Goal: Task Accomplishment & Management: Complete application form

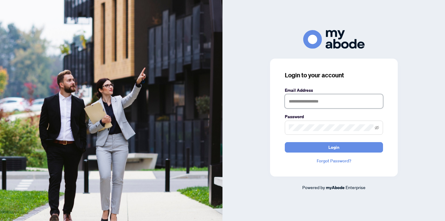
click at [313, 103] on input "text" at bounding box center [334, 101] width 98 height 14
type input "**********"
click at [285, 142] on button "Login" at bounding box center [334, 147] width 98 height 10
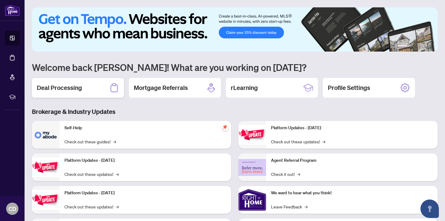
click at [101, 83] on div "Deal Processing" at bounding box center [78, 88] width 92 height 20
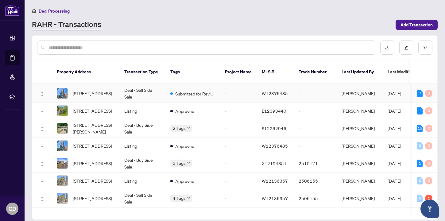
click at [232, 93] on td "-" at bounding box center [238, 93] width 37 height 19
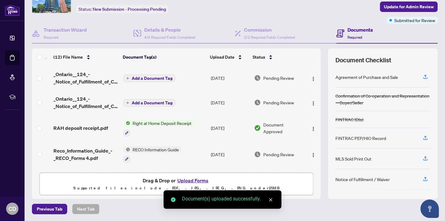
click at [153, 77] on span "Add a Document Tag" at bounding box center [152, 78] width 41 height 4
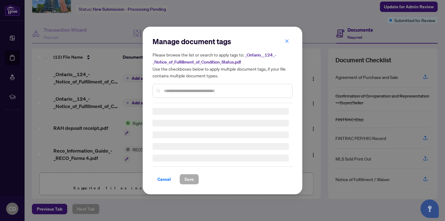
click at [172, 91] on input "text" at bounding box center [225, 90] width 123 height 7
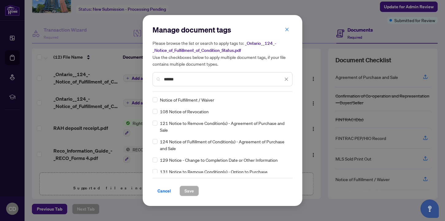
type input "******"
click at [193, 190] on button "Save" at bounding box center [189, 191] width 19 height 10
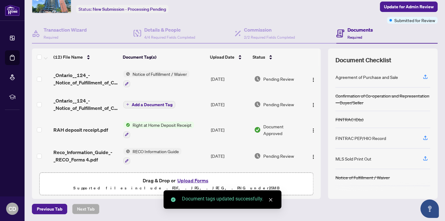
click at [153, 103] on span "Add a Document Tag" at bounding box center [152, 105] width 41 height 4
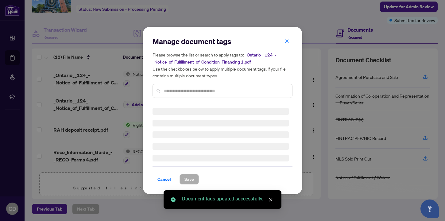
click at [171, 89] on input "text" at bounding box center [225, 90] width 123 height 7
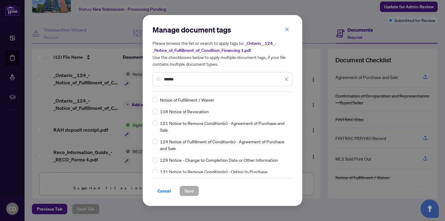
type input "******"
click at [159, 100] on div "Notice of Fulfillment / Waiver" at bounding box center [221, 99] width 136 height 7
click at [188, 190] on span "Save" at bounding box center [189, 191] width 10 height 10
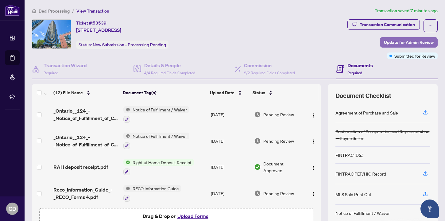
click at [412, 43] on span "Update for Admin Review" at bounding box center [409, 42] width 50 height 10
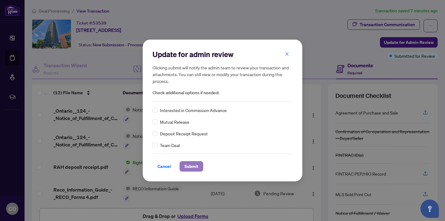
click at [197, 168] on button "Submit" at bounding box center [192, 166] width 24 height 10
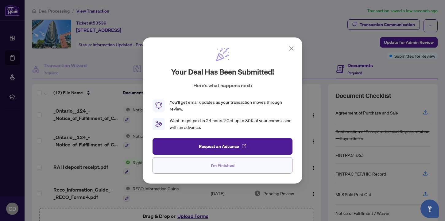
click at [231, 164] on span "I'm Finished" at bounding box center [223, 166] width 24 height 10
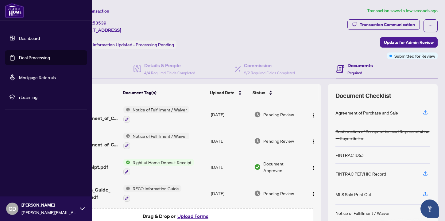
click at [31, 60] on link "Deal Processing" at bounding box center [34, 58] width 31 height 6
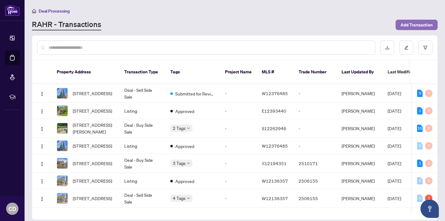
click at [420, 26] on span "Add Transaction" at bounding box center [417, 25] width 32 height 10
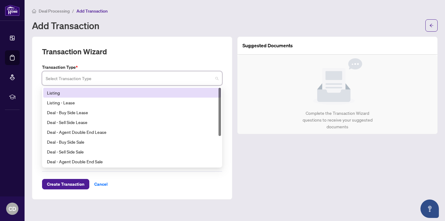
click at [126, 80] on input "search" at bounding box center [129, 79] width 167 height 14
click at [104, 92] on div "Listing" at bounding box center [132, 92] width 170 height 7
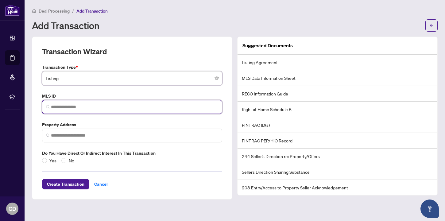
click at [68, 110] on input "search" at bounding box center [134, 107] width 167 height 6
paste input "*********"
type input "*********"
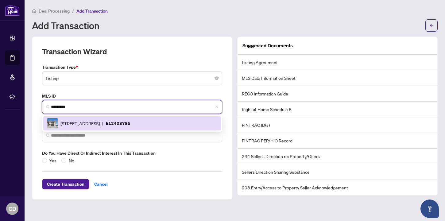
click at [71, 124] on span "[STREET_ADDRESS]" at bounding box center [79, 123] width 39 height 7
type input "**********"
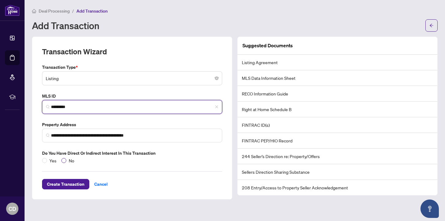
type input "*********"
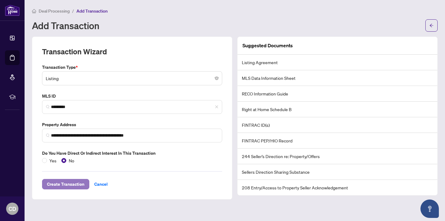
click at [62, 183] on span "Create Transaction" at bounding box center [65, 184] width 37 height 10
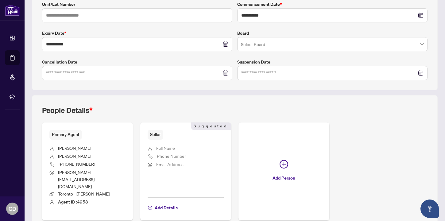
scroll to position [157, 0]
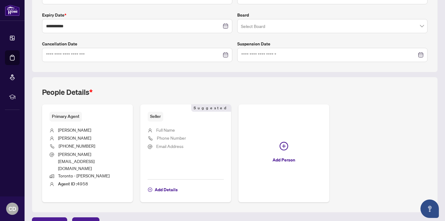
click at [166, 133] on ul "Full Name Phone Number Email Address" at bounding box center [186, 148] width 76 height 53
click at [165, 185] on span "Add Details" at bounding box center [166, 190] width 23 height 10
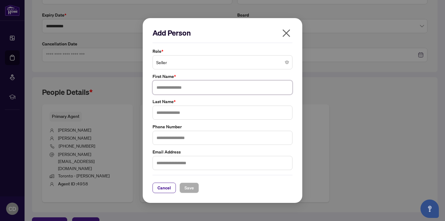
click at [174, 85] on input "text" at bounding box center [223, 87] width 140 height 14
type input "*"
type input "*****"
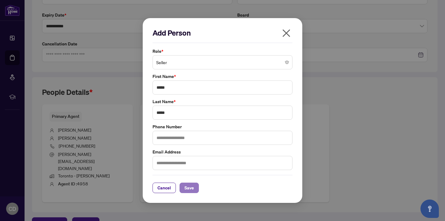
click at [188, 189] on span "Save" at bounding box center [189, 188] width 10 height 10
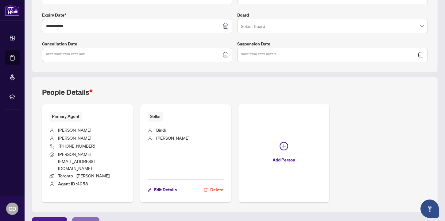
click at [77, 218] on span "Next Tab" at bounding box center [85, 223] width 17 height 10
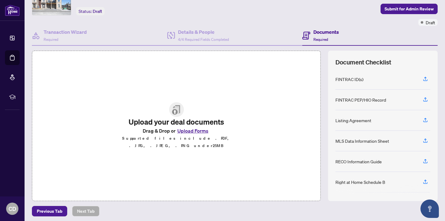
scroll to position [36, 0]
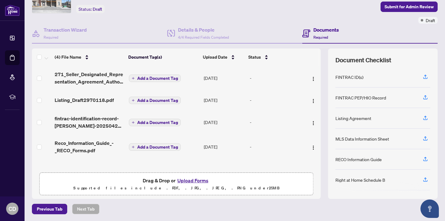
click at [270, 199] on div "Deal Processing / View Transaction Transaction saved a few seconds ago Ticket #…" at bounding box center [234, 93] width 411 height 242
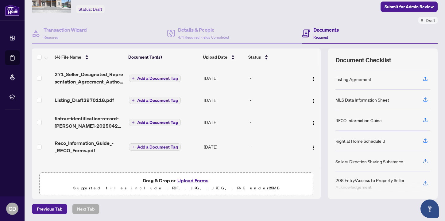
scroll to position [69, 0]
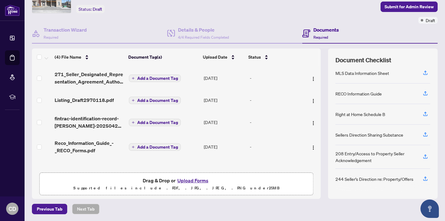
click at [321, 32] on h4 "Documents" at bounding box center [325, 29] width 25 height 7
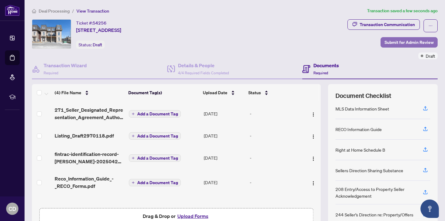
click at [404, 43] on span "Submit for Admin Review" at bounding box center [409, 42] width 49 height 10
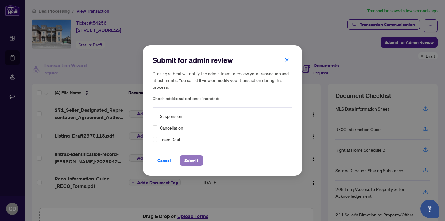
click at [191, 160] on span "Submit" at bounding box center [191, 161] width 14 height 10
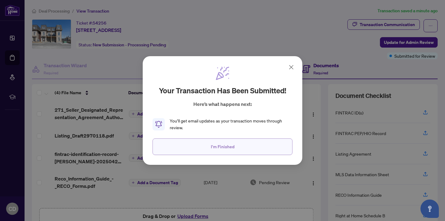
click at [237, 145] on button "I'm Finished" at bounding box center [223, 146] width 140 height 17
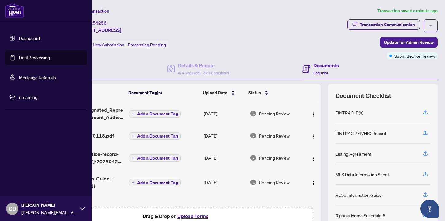
click at [30, 39] on link "Dashboard" at bounding box center [29, 38] width 21 height 6
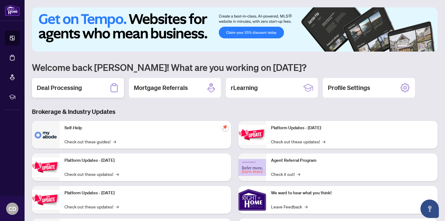
click at [80, 91] on h2 "Deal Processing" at bounding box center [59, 87] width 45 height 9
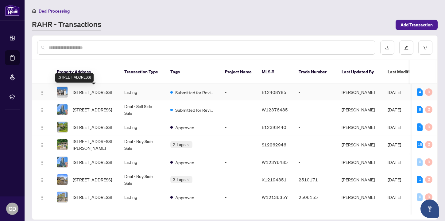
click at [100, 89] on span "[STREET_ADDRESS]" at bounding box center [92, 92] width 39 height 7
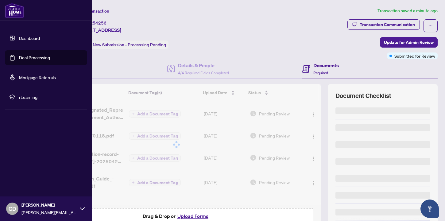
click at [19, 39] on link "Dashboard" at bounding box center [29, 38] width 21 height 6
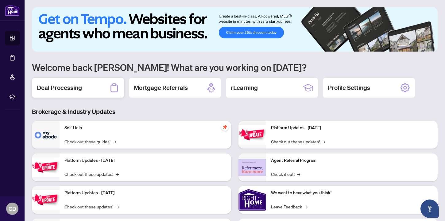
click at [90, 90] on div "Deal Processing" at bounding box center [78, 88] width 92 height 20
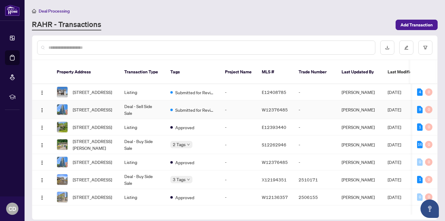
click at [226, 115] on td "-" at bounding box center [238, 109] width 37 height 19
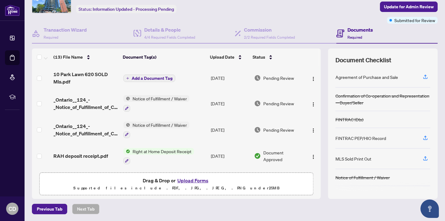
click at [156, 76] on span "Add a Document Tag" at bounding box center [152, 78] width 41 height 4
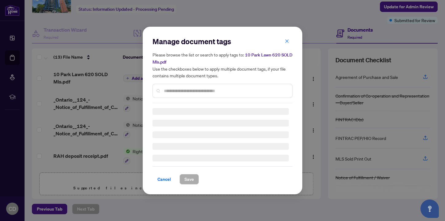
click at [167, 91] on div "Manage document tags Please browse the list or search to apply tags to: 10 Park…" at bounding box center [223, 111] width 140 height 148
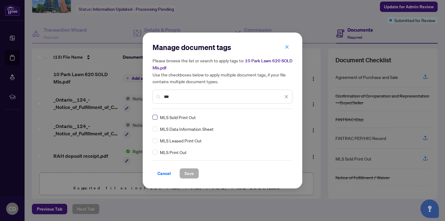
type input "***"
click at [187, 167] on div "Cancel Save" at bounding box center [223, 170] width 140 height 18
click at [188, 171] on span "Save" at bounding box center [189, 174] width 10 height 10
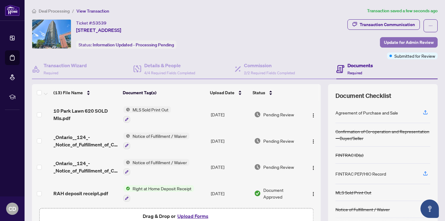
click at [401, 41] on span "Update for Admin Review" at bounding box center [409, 42] width 50 height 10
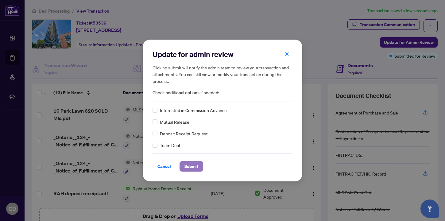
click at [196, 165] on button "Submit" at bounding box center [192, 166] width 24 height 10
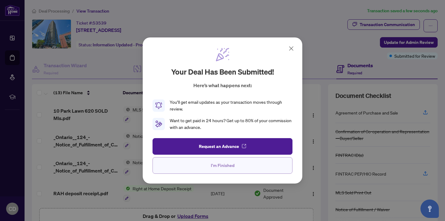
click at [229, 167] on span "I'm Finished" at bounding box center [223, 166] width 24 height 10
